Goal: Task Accomplishment & Management: Use online tool/utility

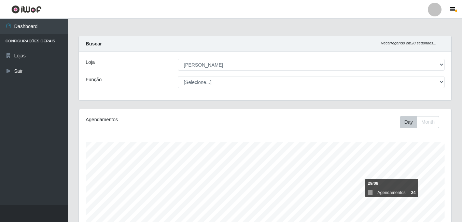
select select "402"
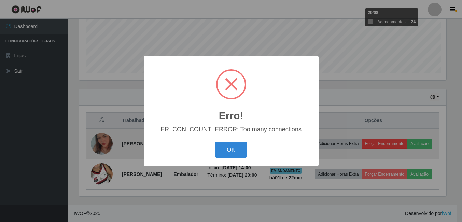
scroll to position [142, 369]
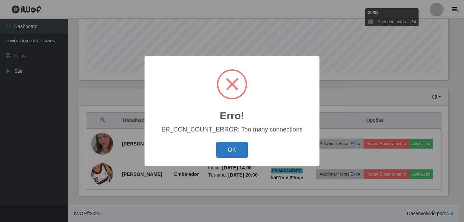
click at [233, 150] on button "OK" at bounding box center [232, 150] width 32 height 16
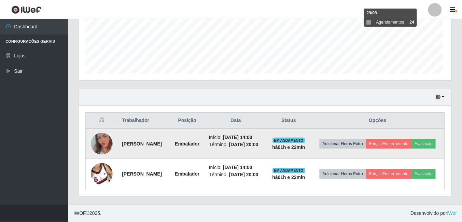
scroll to position [142, 373]
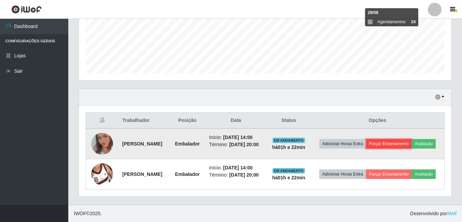
click at [412, 139] on button "Forçar Encerramento" at bounding box center [389, 144] width 46 height 10
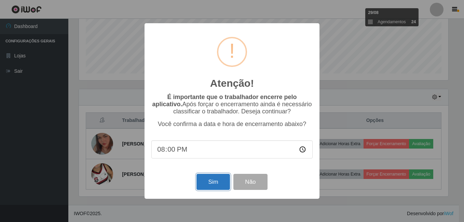
click at [214, 182] on button "Sim" at bounding box center [212, 182] width 33 height 16
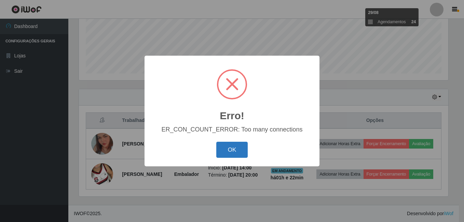
click at [230, 148] on button "OK" at bounding box center [232, 150] width 32 height 16
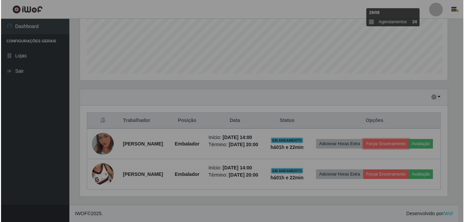
scroll to position [142, 373]
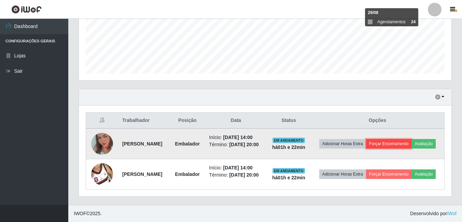
click at [412, 139] on button "Forçar Encerramento" at bounding box center [389, 144] width 46 height 10
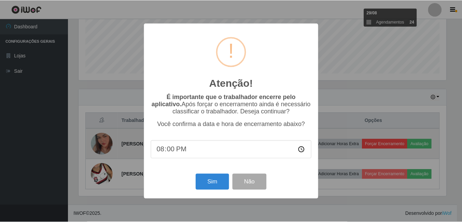
scroll to position [142, 369]
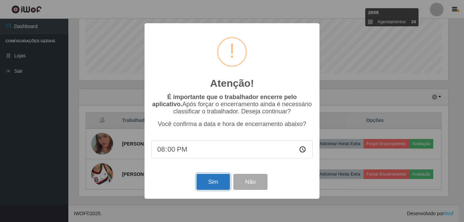
click at [220, 185] on button "Sim" at bounding box center [212, 182] width 33 height 16
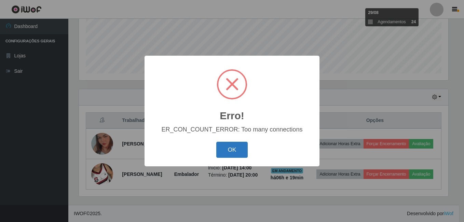
click at [233, 153] on button "OK" at bounding box center [232, 150] width 32 height 16
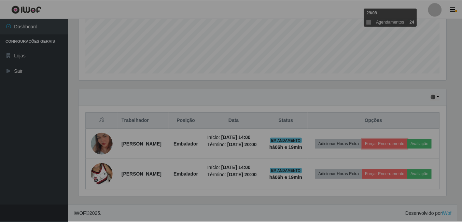
scroll to position [142, 373]
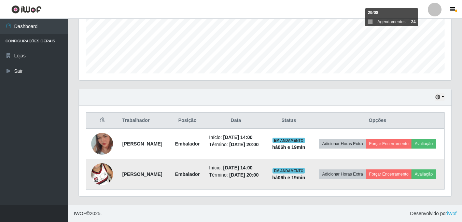
click at [101, 171] on img at bounding box center [102, 174] width 22 height 39
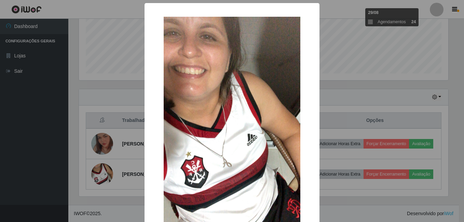
click at [11, 160] on div "× OK Cancel" at bounding box center [232, 111] width 464 height 222
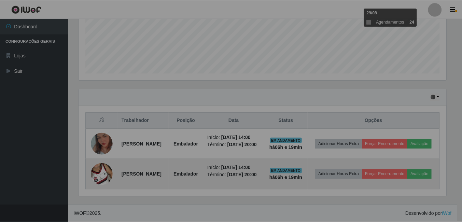
scroll to position [142, 373]
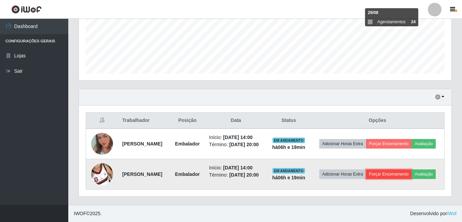
click at [408, 169] on button "Forçar Encerramento" at bounding box center [389, 174] width 46 height 10
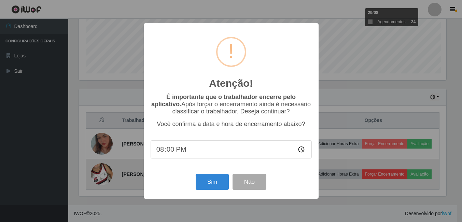
scroll to position [142, 369]
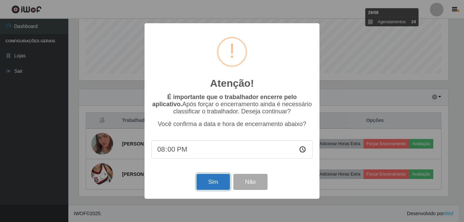
click at [217, 186] on button "Sim" at bounding box center [212, 182] width 33 height 16
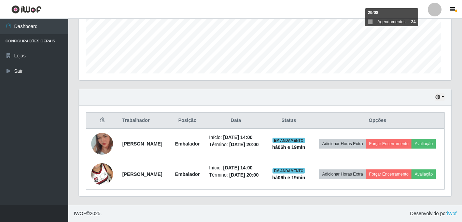
scroll to position [0, 0]
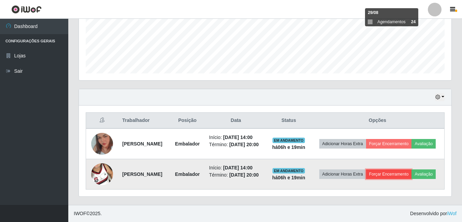
click at [412, 169] on button "Forçar Encerramento" at bounding box center [389, 174] width 46 height 10
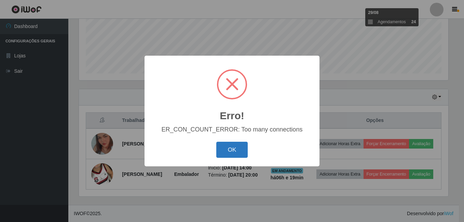
click at [234, 152] on button "OK" at bounding box center [232, 150] width 32 height 16
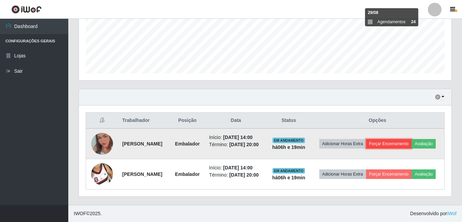
click at [401, 139] on button "Forçar Encerramento" at bounding box center [389, 144] width 46 height 10
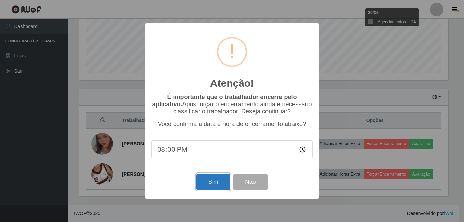
click at [223, 187] on button "Sim" at bounding box center [212, 182] width 33 height 16
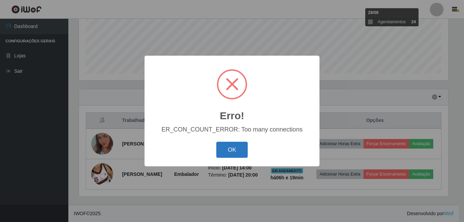
click at [241, 151] on button "OK" at bounding box center [232, 150] width 32 height 16
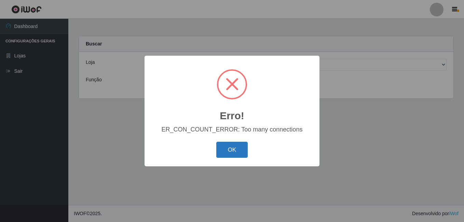
click at [233, 147] on button "OK" at bounding box center [232, 150] width 32 height 16
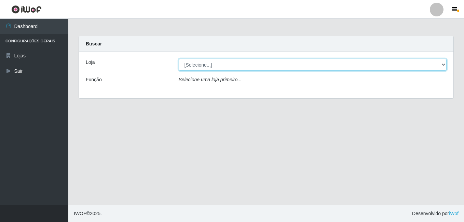
click at [218, 65] on select "[Selecione...] Ajubá Mercado" at bounding box center [313, 65] width 268 height 12
select select "402"
click at [179, 59] on select "[Selecione...] Ajubá Mercado" at bounding box center [313, 65] width 268 height 12
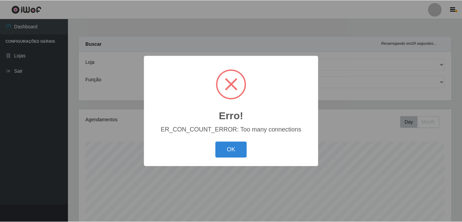
scroll to position [142, 374]
click at [233, 153] on button "OK" at bounding box center [232, 150] width 32 height 16
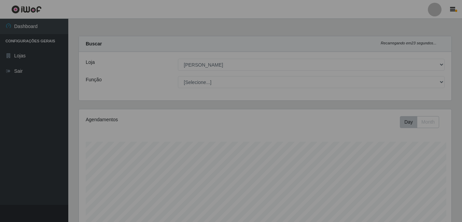
scroll to position [341503, 341272]
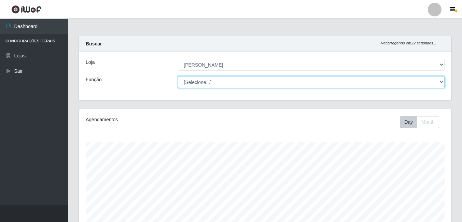
click at [250, 81] on select "[Selecione...] ASG ASG + ASG ++ Balconista de Açougue Balconista de Açougue + B…" at bounding box center [311, 82] width 267 height 12
select select "1"
click at [178, 76] on select "[Selecione...] ASG ASG + ASG ++ Balconista de Açougue Balconista de Açougue + B…" at bounding box center [311, 82] width 267 height 12
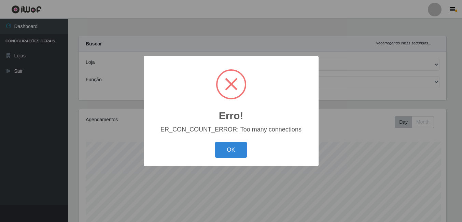
scroll to position [34, 0]
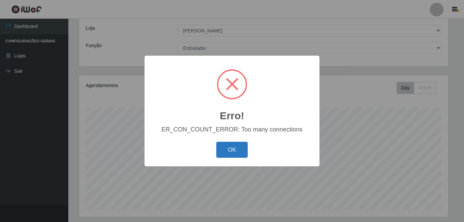
click at [243, 145] on button "OK" at bounding box center [232, 150] width 32 height 16
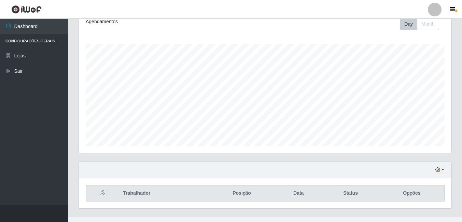
scroll to position [110, 0]
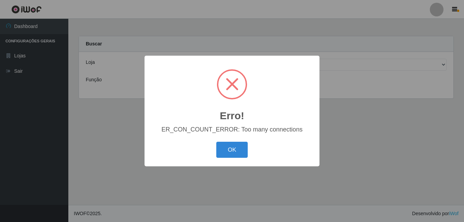
click at [250, 20] on div "Erro! × ER_CON_COUNT_ERROR: Too many connections OK Cancel" at bounding box center [232, 111] width 464 height 222
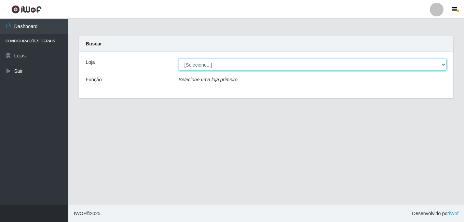
click at [200, 65] on select "[Selecione...] Ajubá Mercado" at bounding box center [313, 65] width 268 height 12
select select "402"
click at [179, 59] on select "[Selecione...] Ajubá Mercado" at bounding box center [313, 65] width 268 height 12
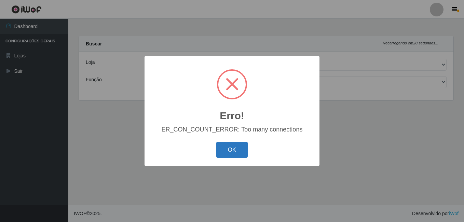
click at [238, 150] on button "OK" at bounding box center [232, 150] width 32 height 16
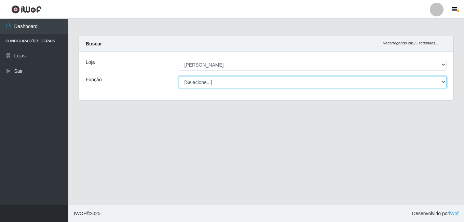
click at [214, 81] on select "[Selecione...] ASG ASG + ASG ++ Balconista de Açougue Balconista de Açougue + B…" at bounding box center [313, 82] width 268 height 12
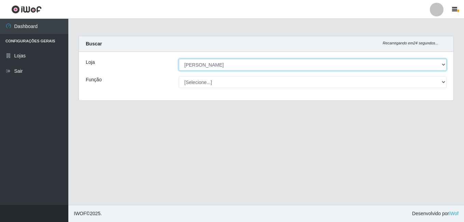
click at [228, 62] on select "[Selecione...] Ajubá Mercado" at bounding box center [313, 65] width 268 height 12
click at [179, 59] on select "[Selecione...] Ajubá Mercado" at bounding box center [313, 65] width 268 height 12
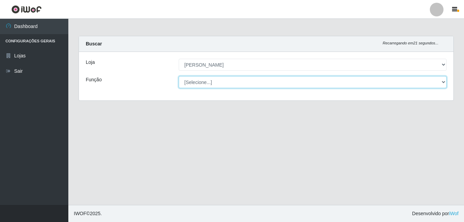
click at [224, 78] on select "[Selecione...] ASG ASG + ASG ++ Balconista de Açougue Balconista de Açougue + B…" at bounding box center [313, 82] width 268 height 12
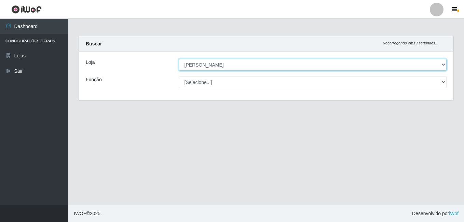
click at [223, 60] on select "[Selecione...] Ajubá Mercado" at bounding box center [313, 65] width 268 height 12
click at [179, 59] on select "[Selecione...] Ajubá Mercado" at bounding box center [313, 65] width 268 height 12
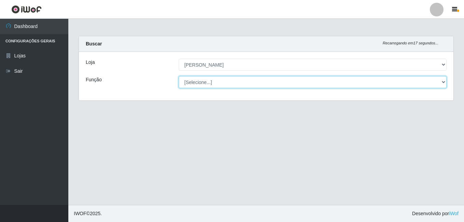
click at [222, 84] on select "[Selecione...] ASG ASG + ASG ++ Balconista de Açougue Balconista de Açougue + B…" at bounding box center [313, 82] width 268 height 12
select select "70"
click at [179, 76] on select "[Selecione...] ASG ASG + ASG ++ Balconista de Açougue Balconista de Açougue + B…" at bounding box center [313, 82] width 268 height 12
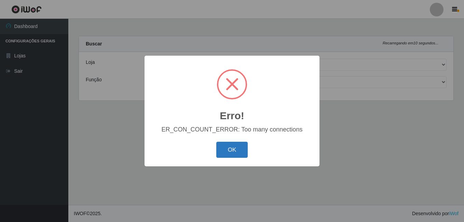
click at [234, 151] on button "OK" at bounding box center [232, 150] width 32 height 16
